Goal: Find specific page/section: Find specific page/section

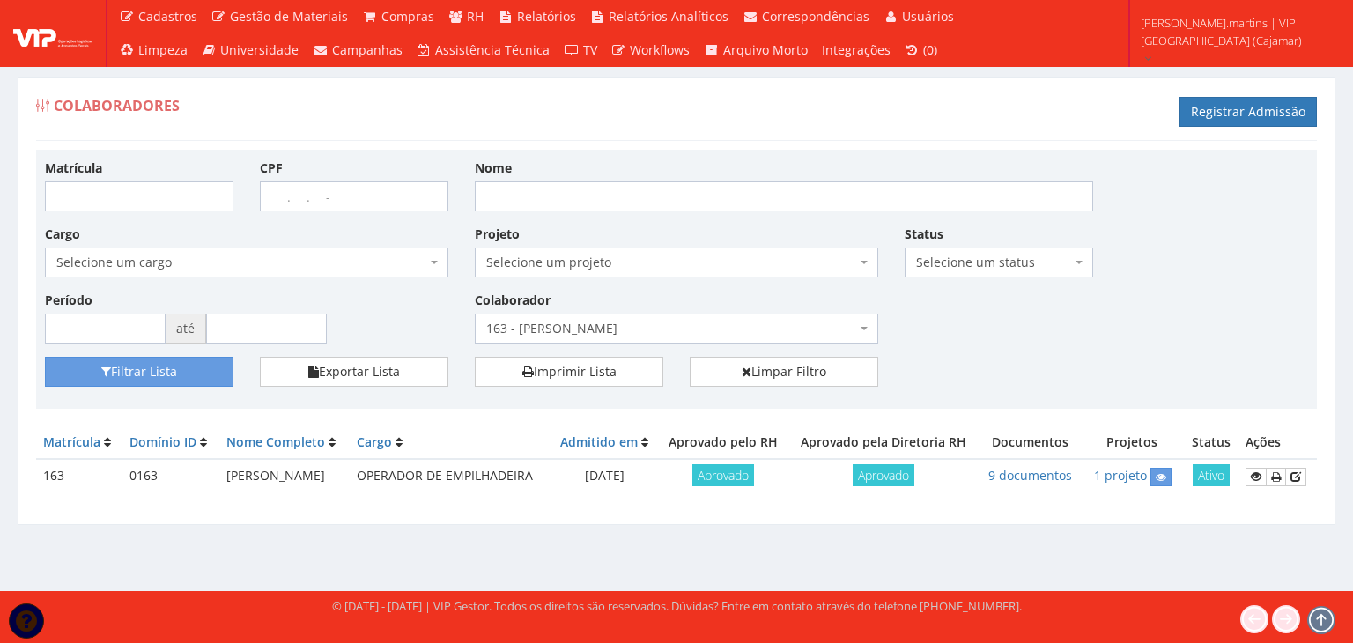
click at [535, 329] on span "163 - [PERSON_NAME]" at bounding box center [671, 329] width 370 height 18
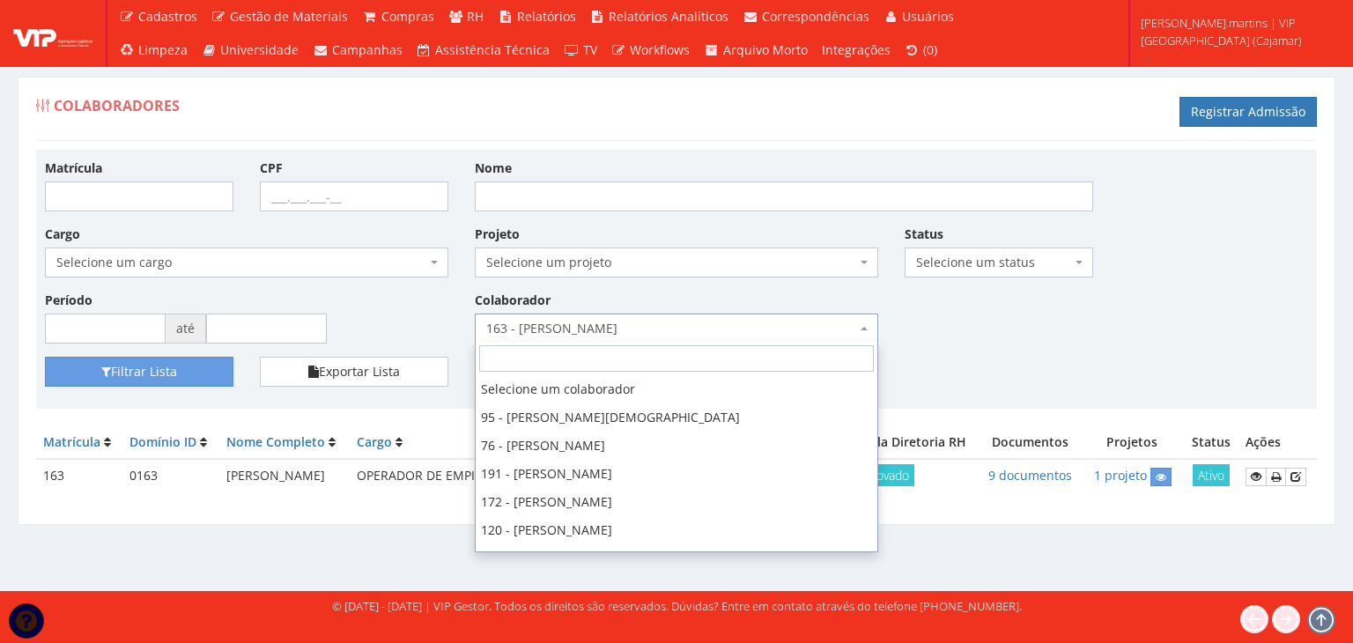
scroll to position [366, 0]
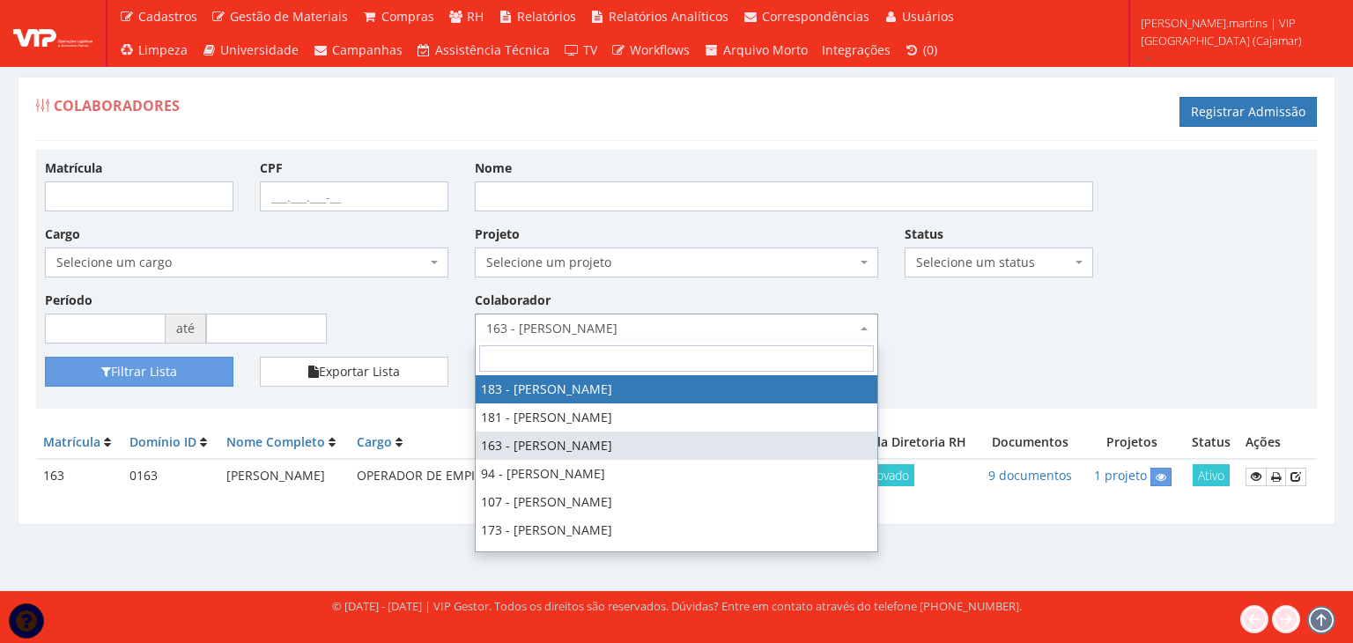
click at [556, 349] on input "search" at bounding box center [676, 358] width 395 height 26
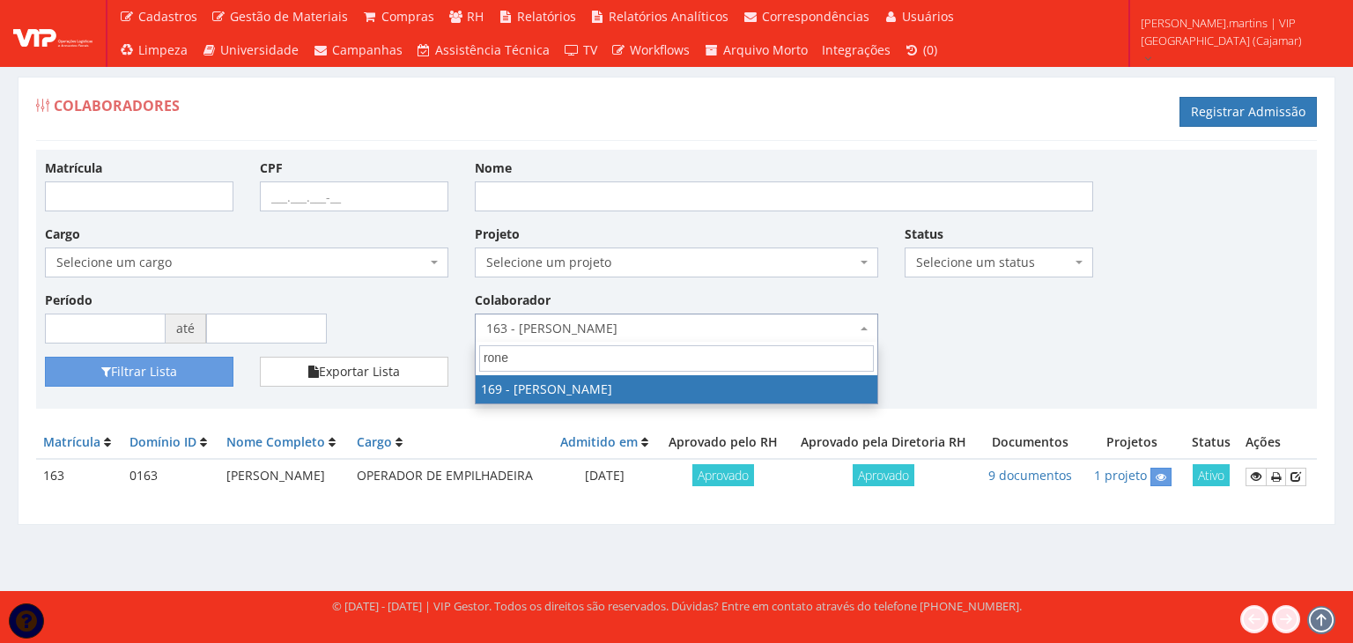
type input "rone"
select select "4056"
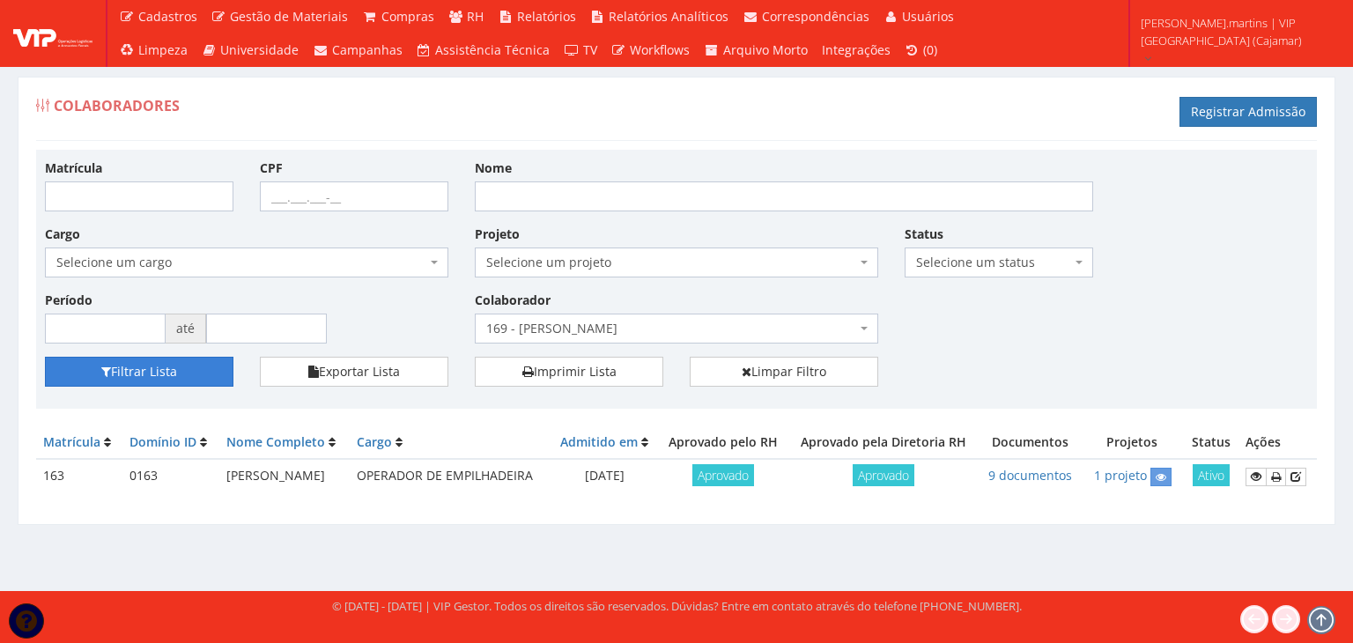
click at [155, 380] on button "Filtrar Lista" at bounding box center [139, 372] width 188 height 30
click at [1259, 483] on icon at bounding box center [1257, 476] width 11 height 12
click at [552, 322] on span "169 - [PERSON_NAME]" at bounding box center [671, 329] width 370 height 18
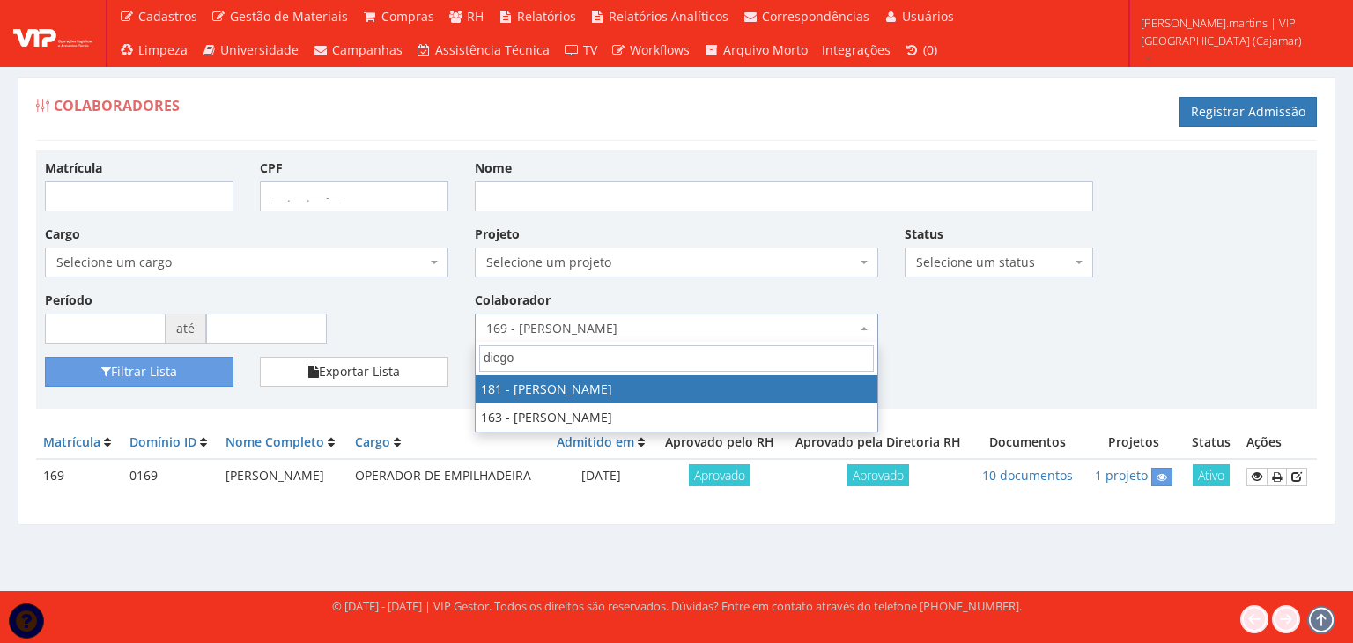
type input "diego"
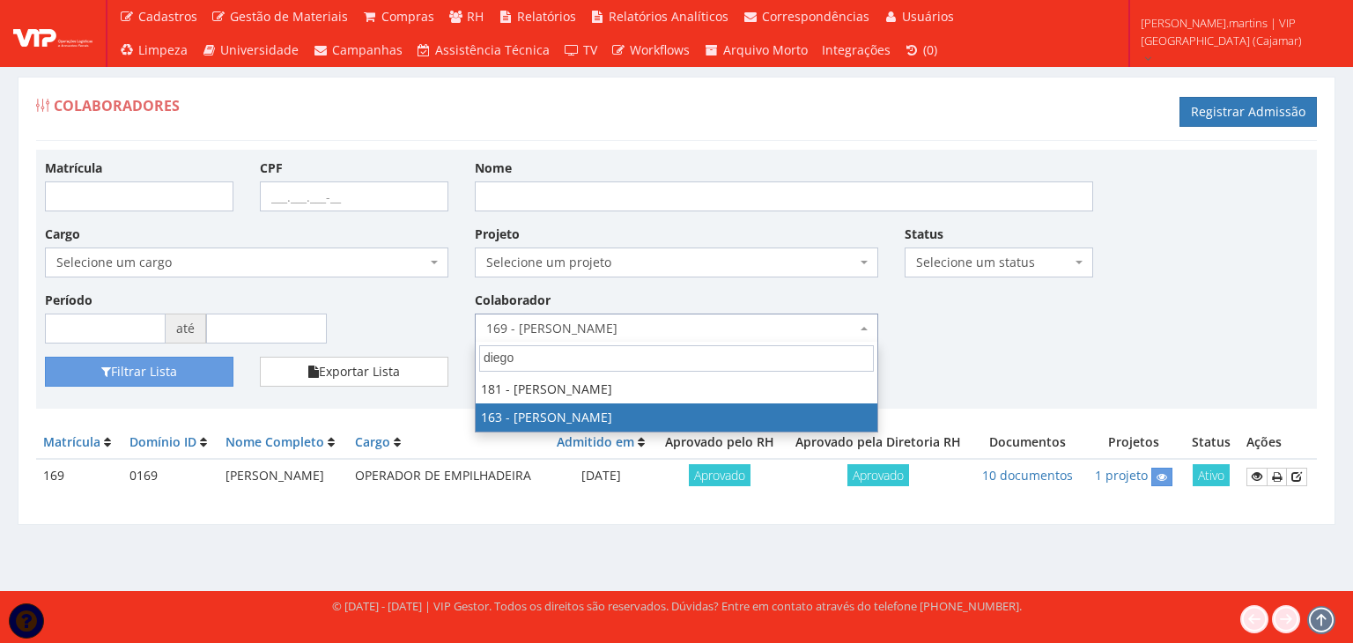
select select "4041"
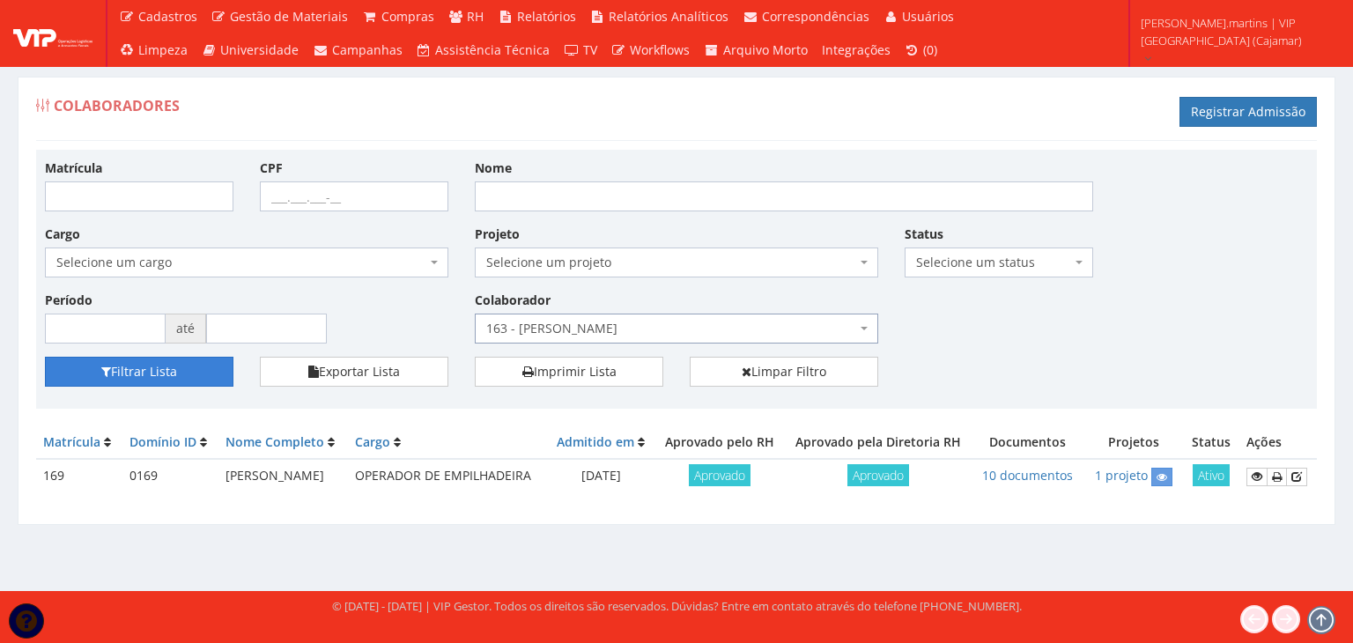
click at [173, 378] on button "Filtrar Lista" at bounding box center [139, 372] width 188 height 30
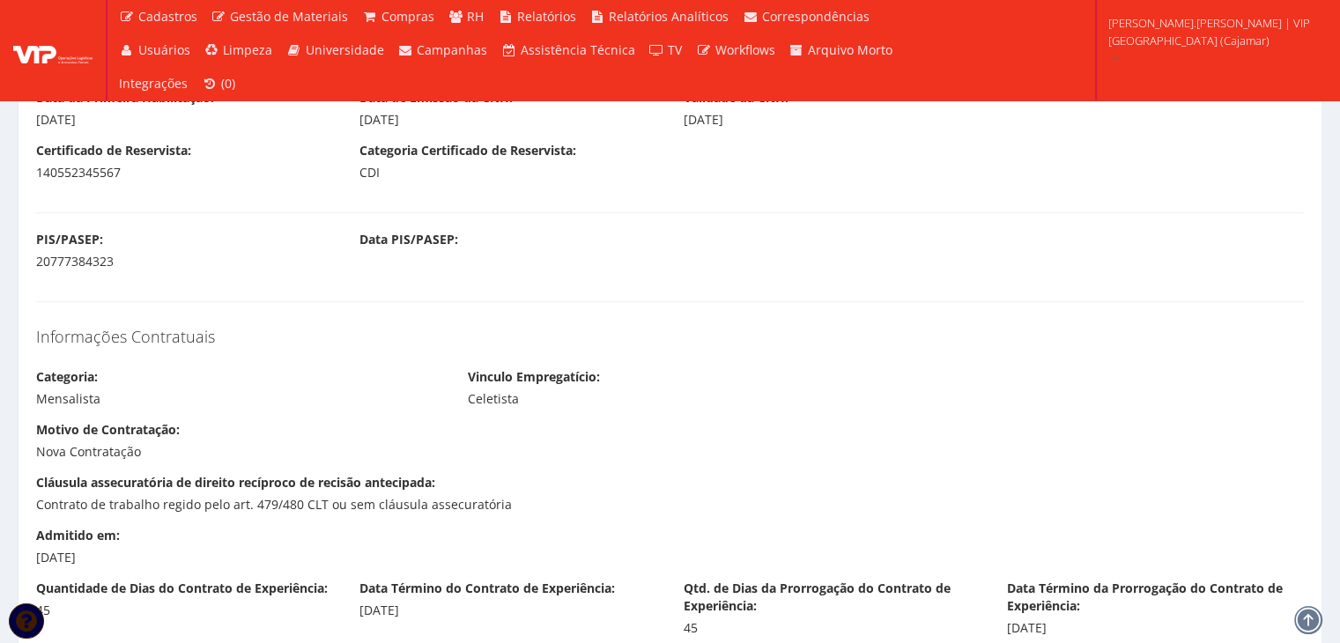
scroll to position [1409, 0]
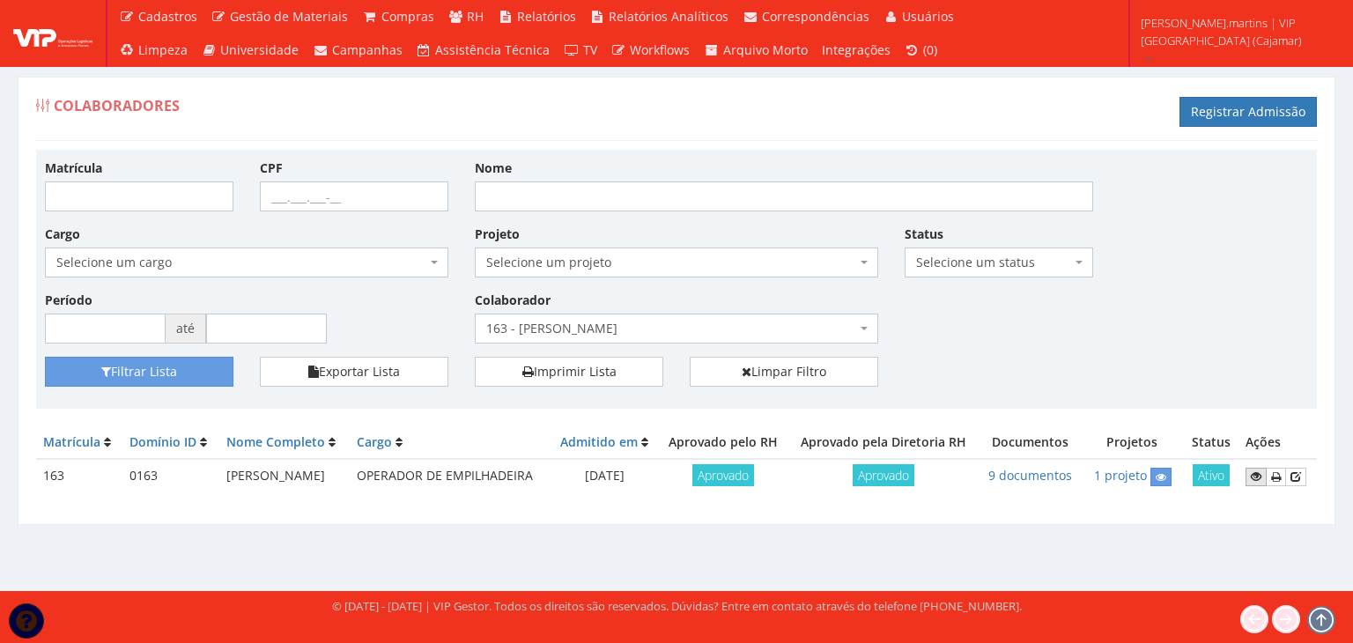
click at [1254, 477] on icon at bounding box center [1256, 476] width 11 height 12
click at [551, 321] on span "163 - [PERSON_NAME]" at bounding box center [671, 329] width 370 height 18
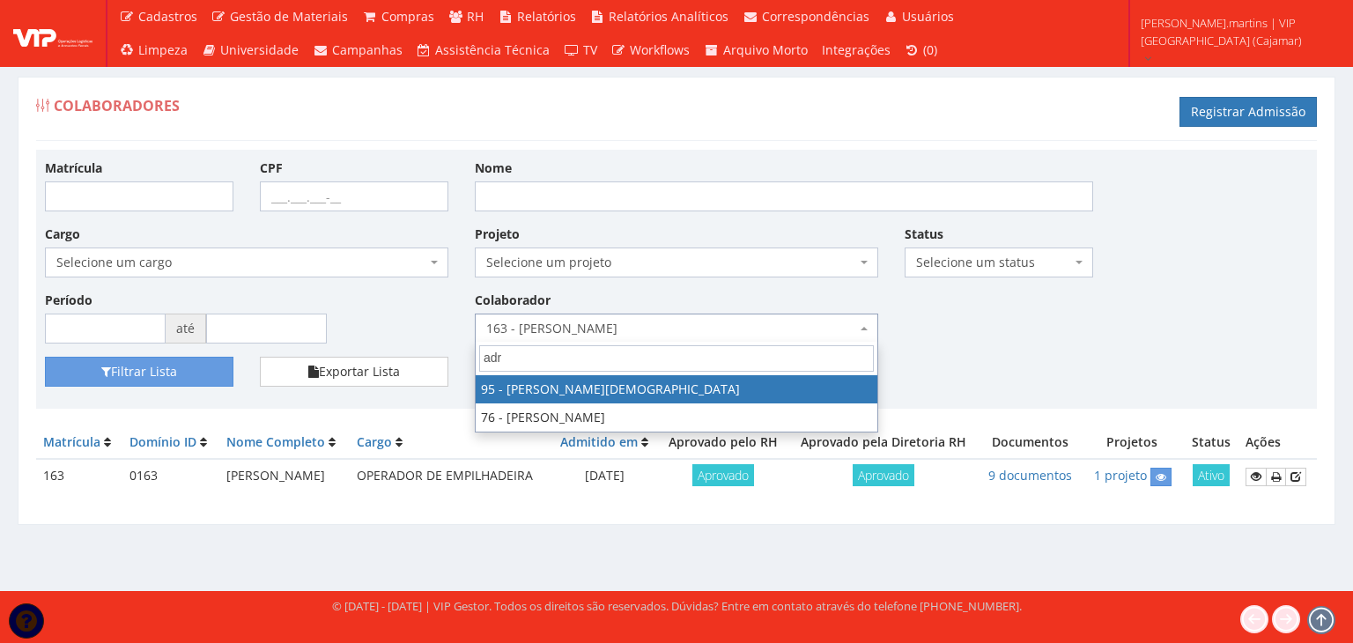
type input "adr"
select select "3385"
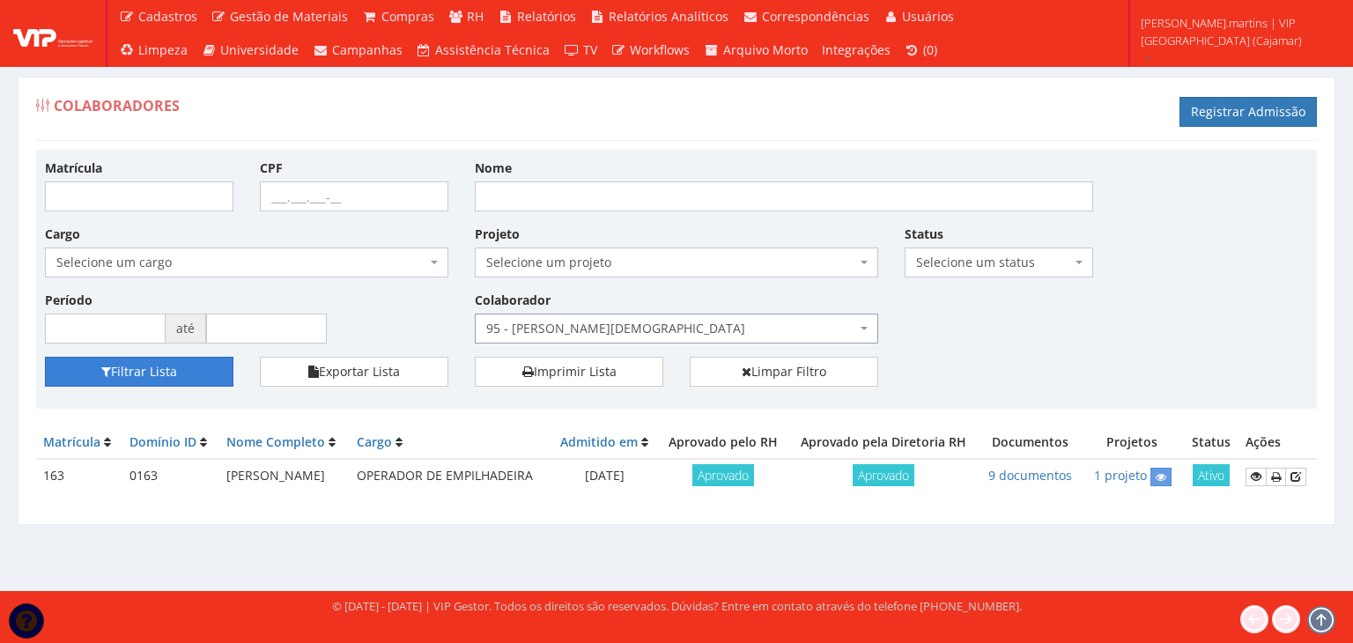
click at [173, 371] on button "Filtrar Lista" at bounding box center [139, 372] width 188 height 30
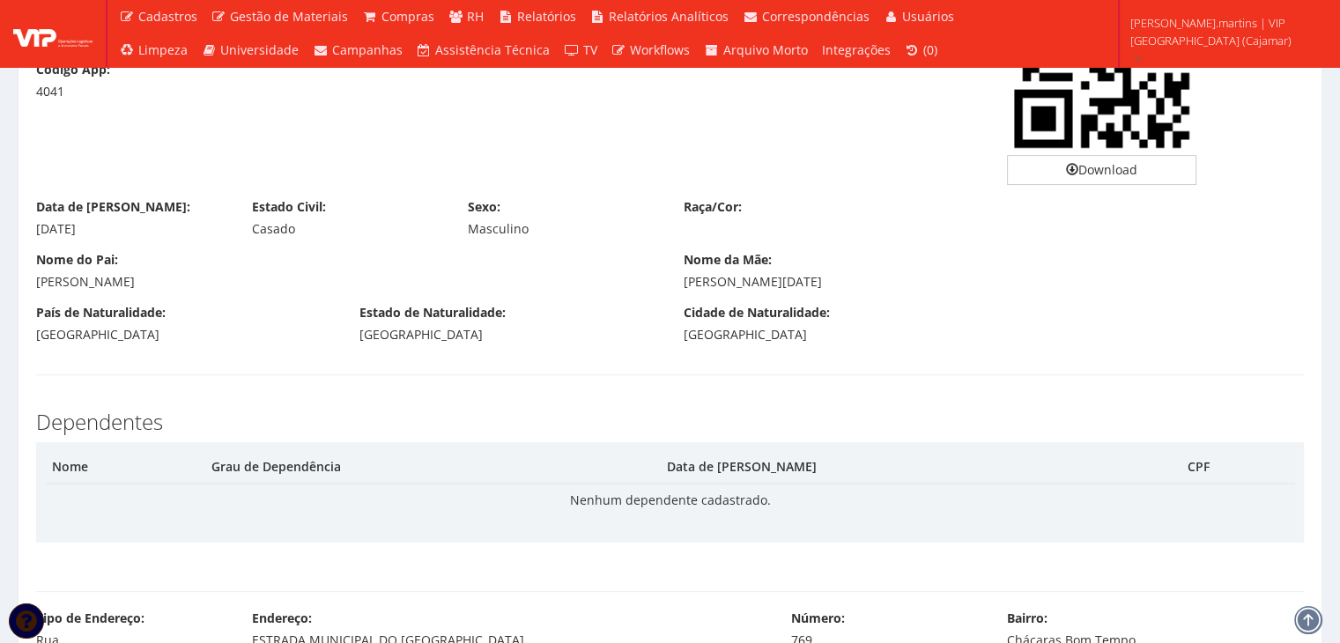
scroll to position [410, 0]
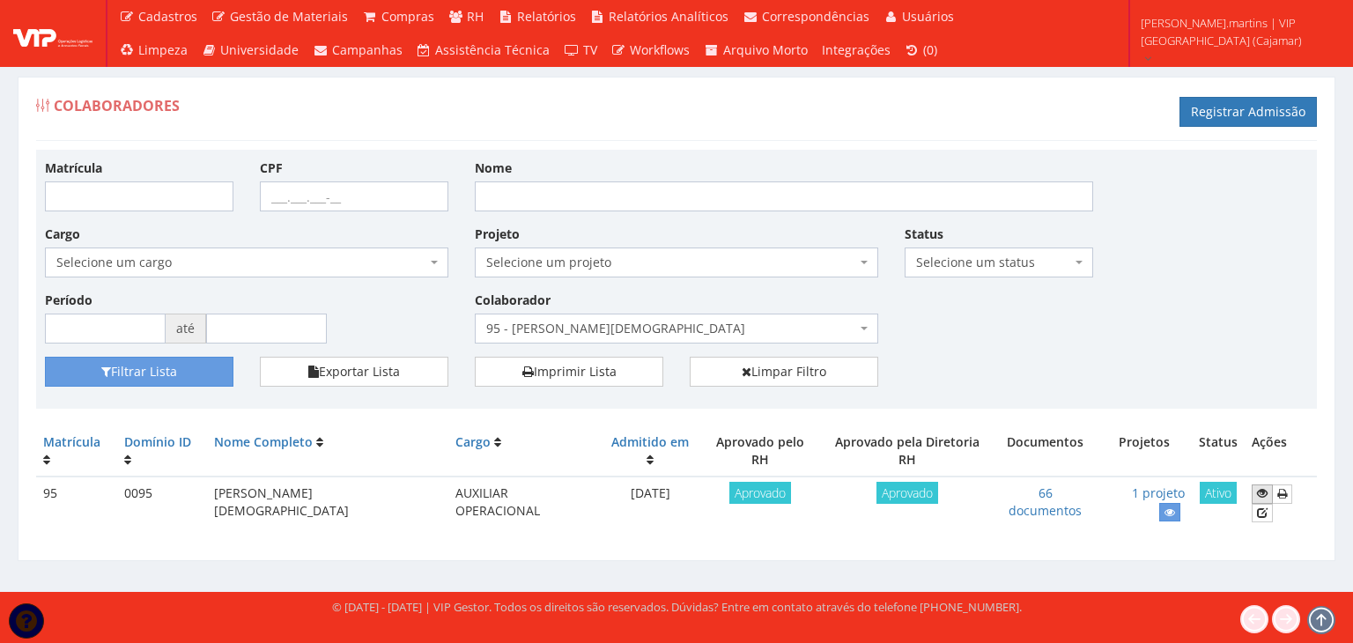
click at [1260, 487] on icon at bounding box center [1262, 493] width 11 height 12
click at [546, 325] on span "95 - ADRIANE NEVES JESUS" at bounding box center [671, 329] width 370 height 18
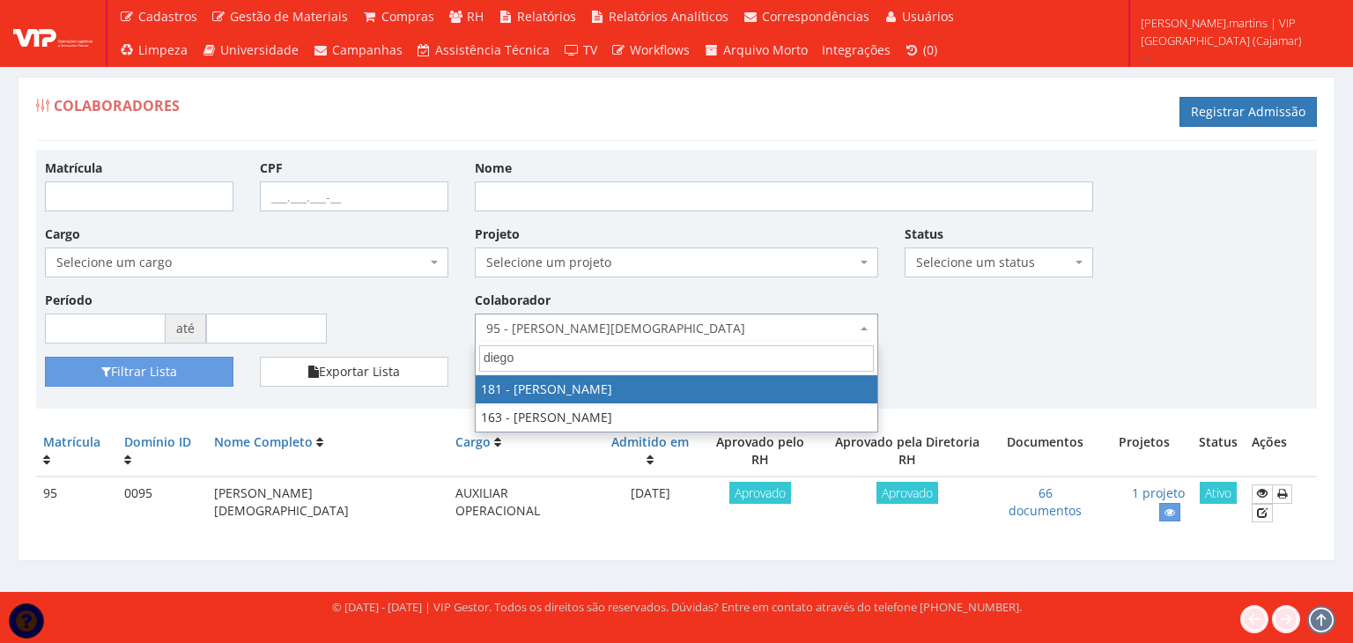
type input "diego"
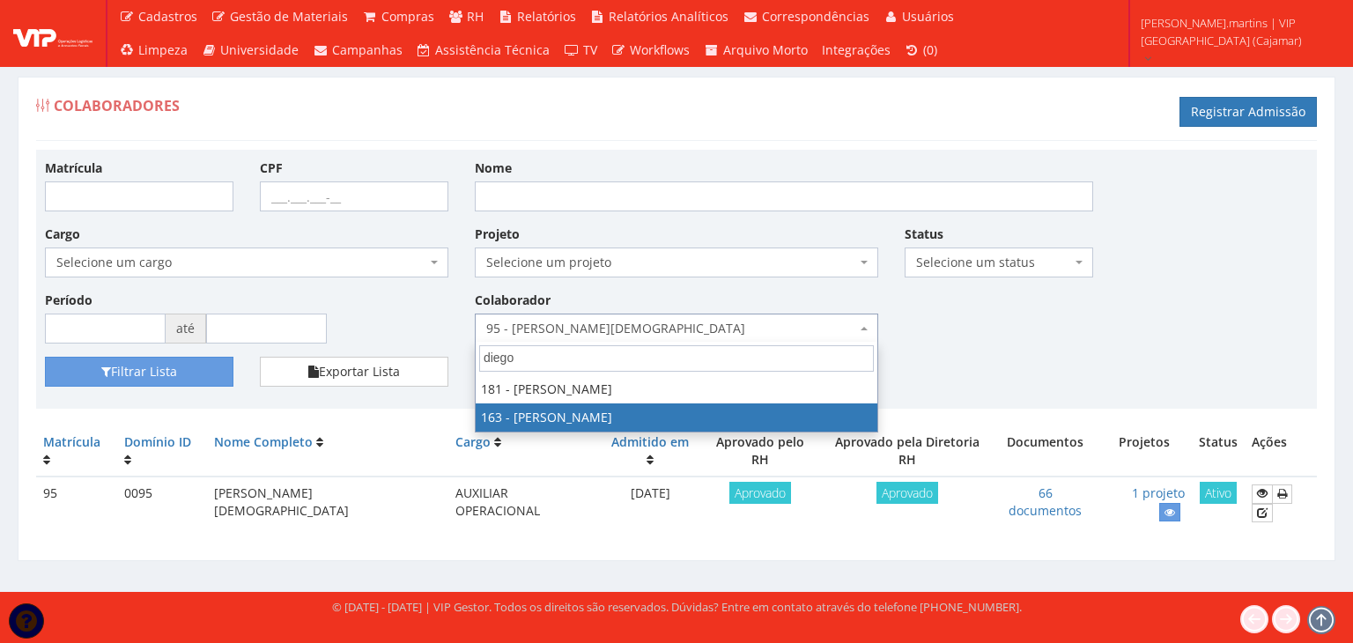
select select "4041"
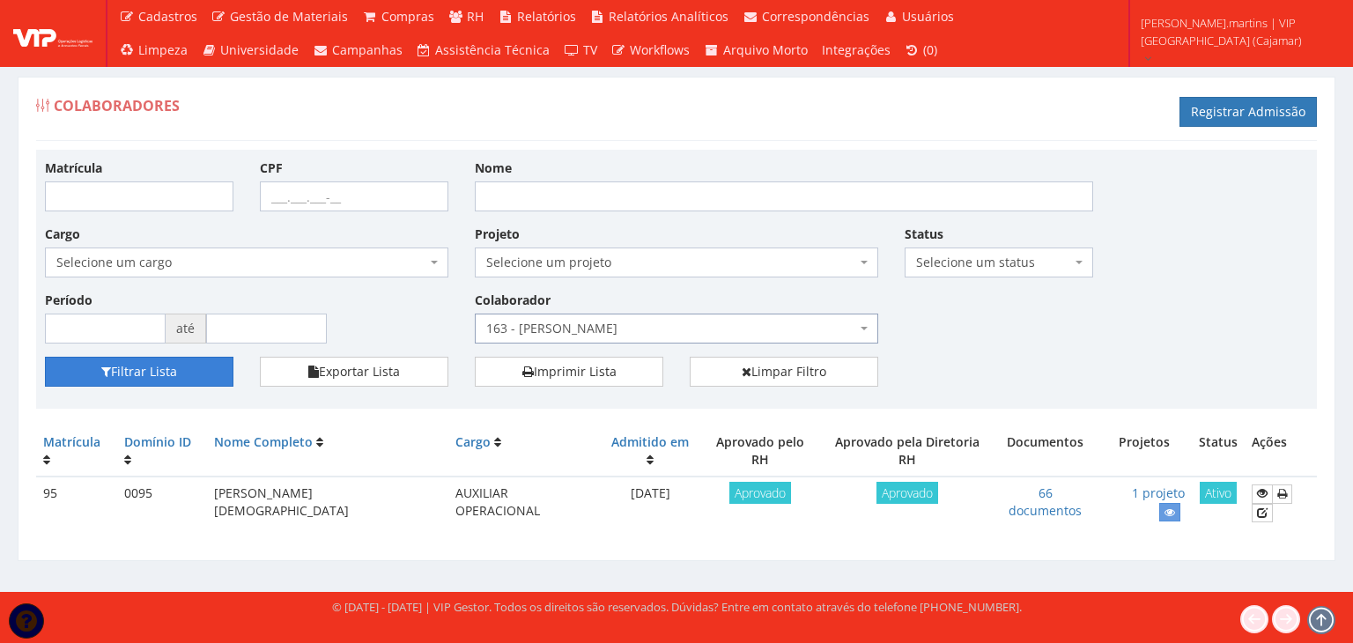
click at [190, 367] on button "Filtrar Lista" at bounding box center [139, 372] width 188 height 30
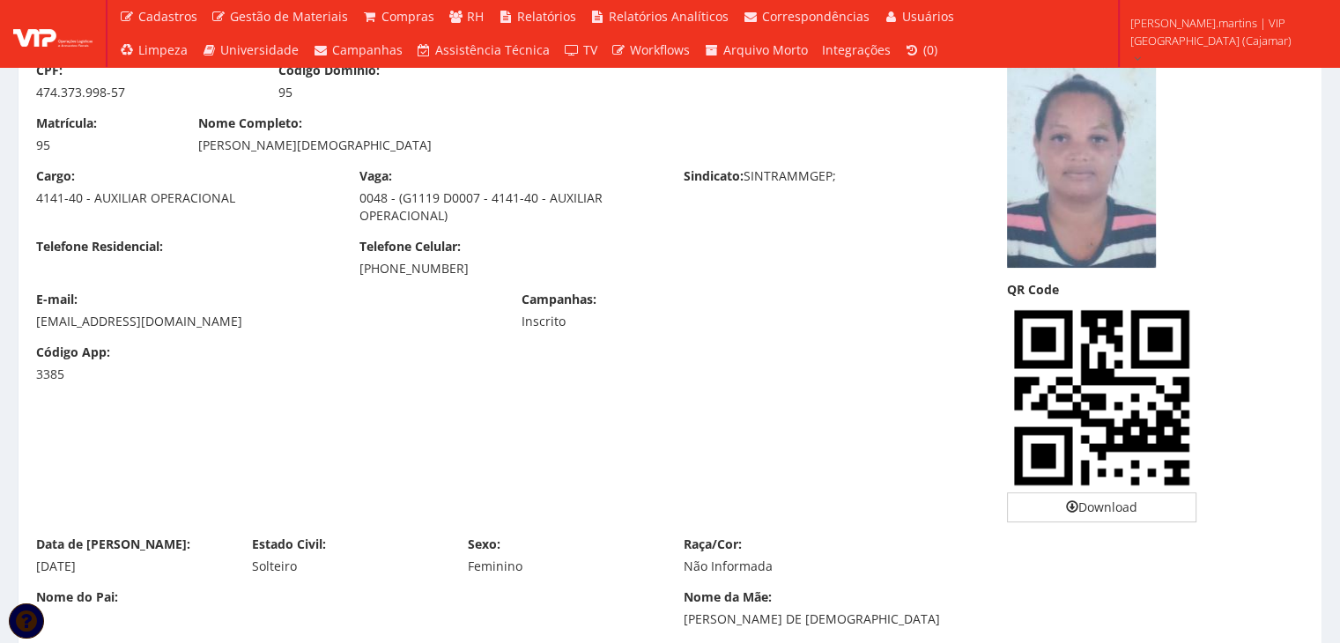
scroll to position [117, 0]
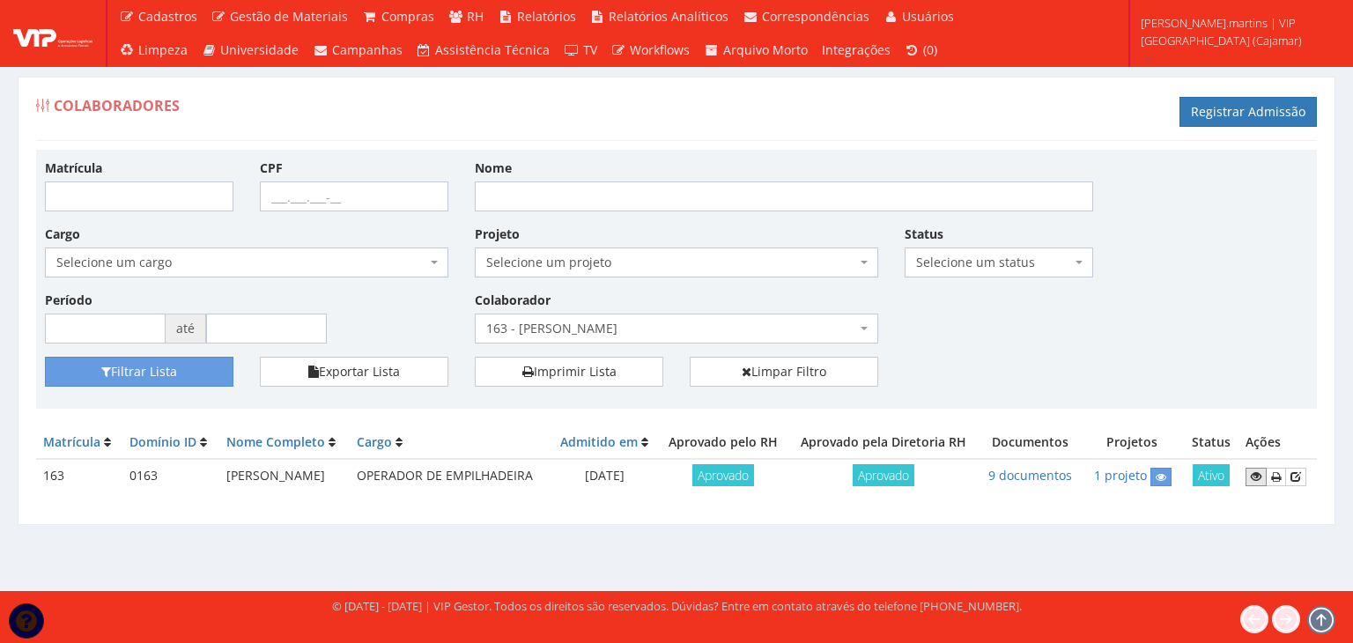
click at [1251, 480] on icon at bounding box center [1256, 476] width 11 height 12
